Goal: Transaction & Acquisition: Purchase product/service

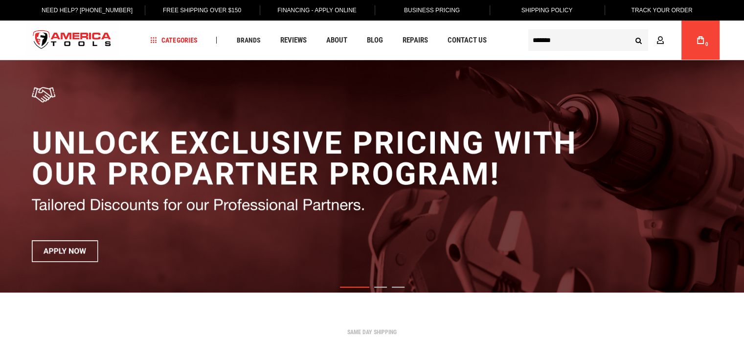
type input "*****"
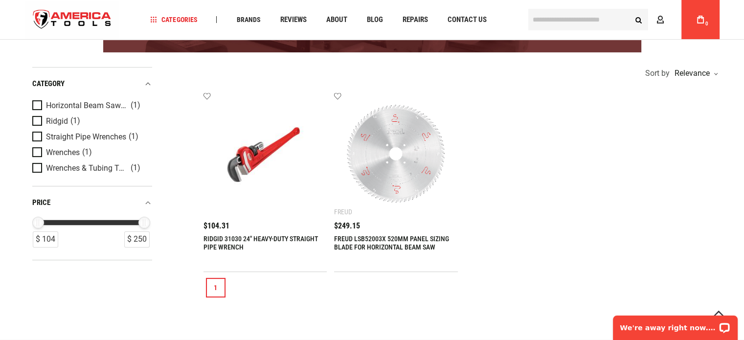
click at [283, 240] on link "RIDGID 31030 24" HEAVY-DUTY STRAIGHT PIPE WRENCH" at bounding box center [260, 243] width 114 height 16
